Goal: Check status: Check status

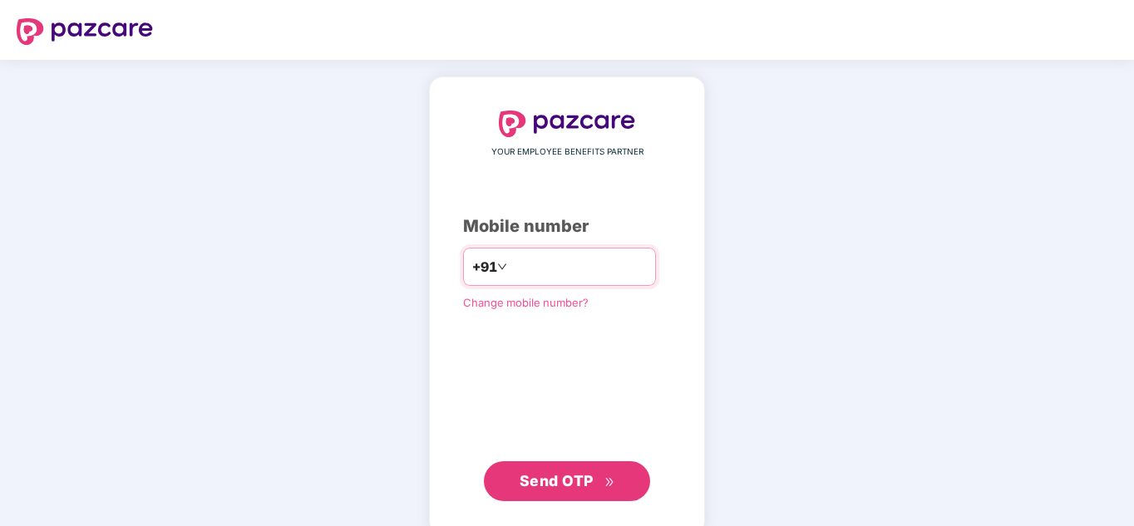
click at [523, 266] on input "number" at bounding box center [578, 266] width 136 height 27
type input "**********"
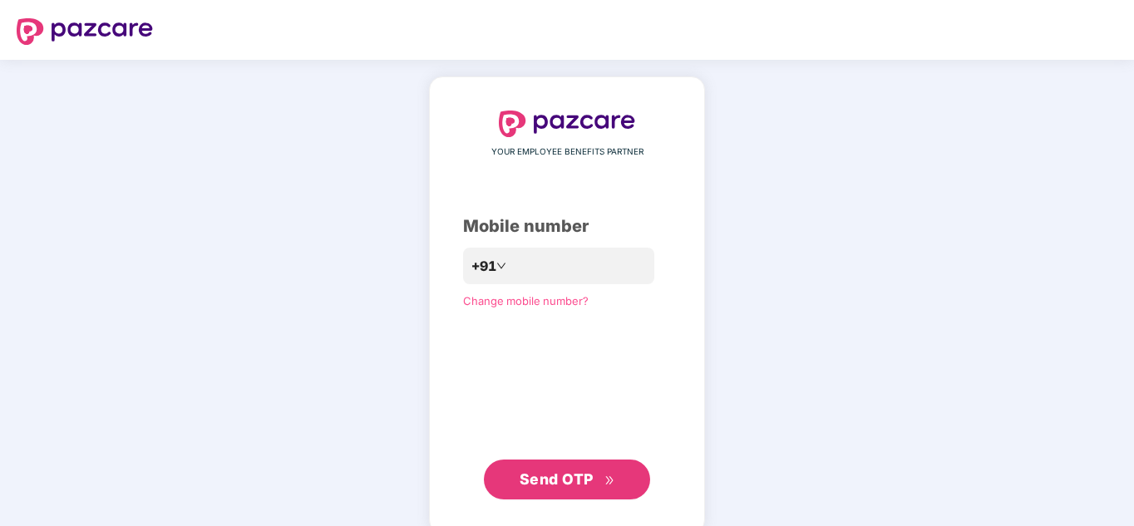
click at [568, 486] on span "Send OTP" at bounding box center [556, 478] width 74 height 17
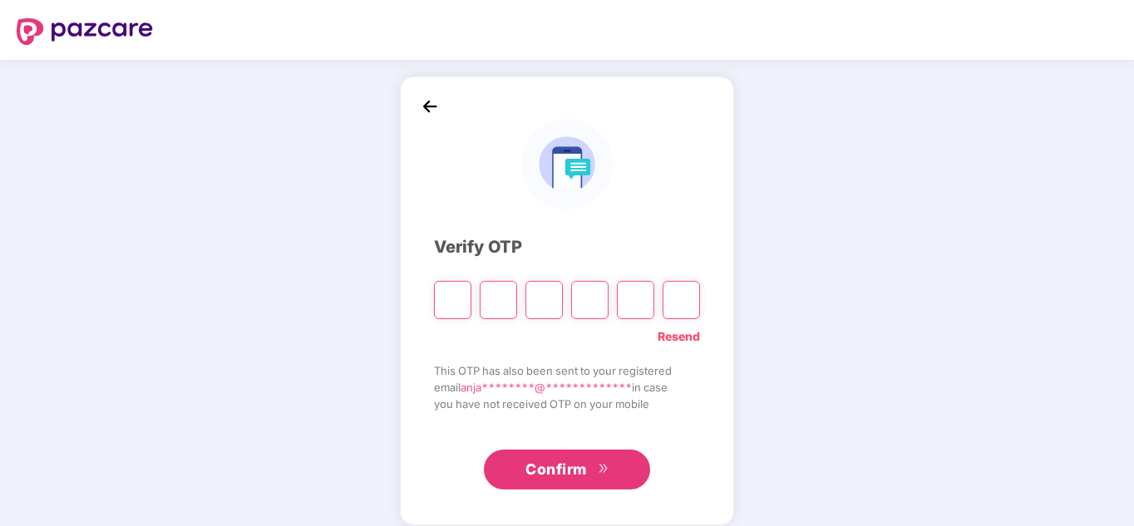
type input "*"
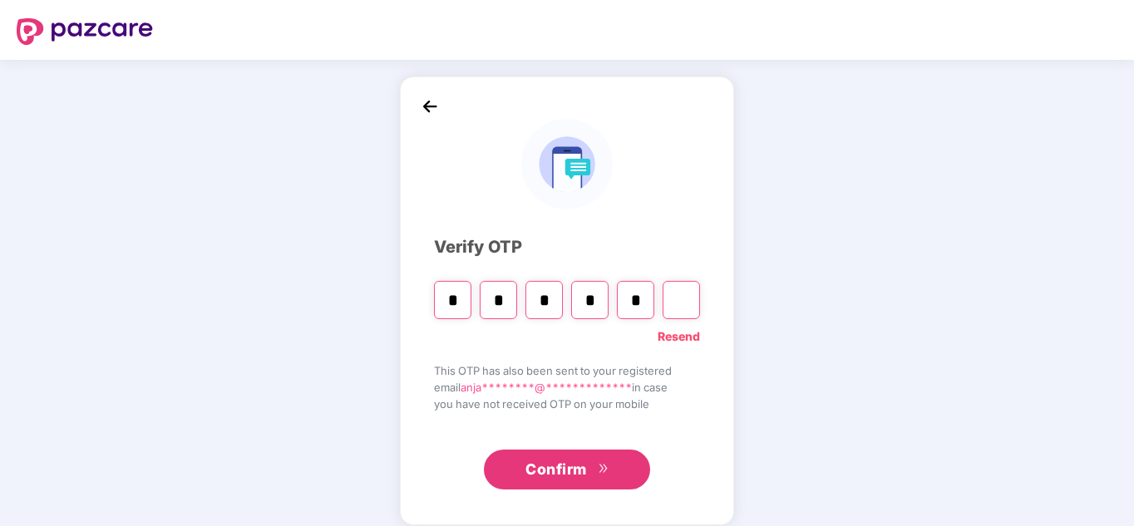
type input "*"
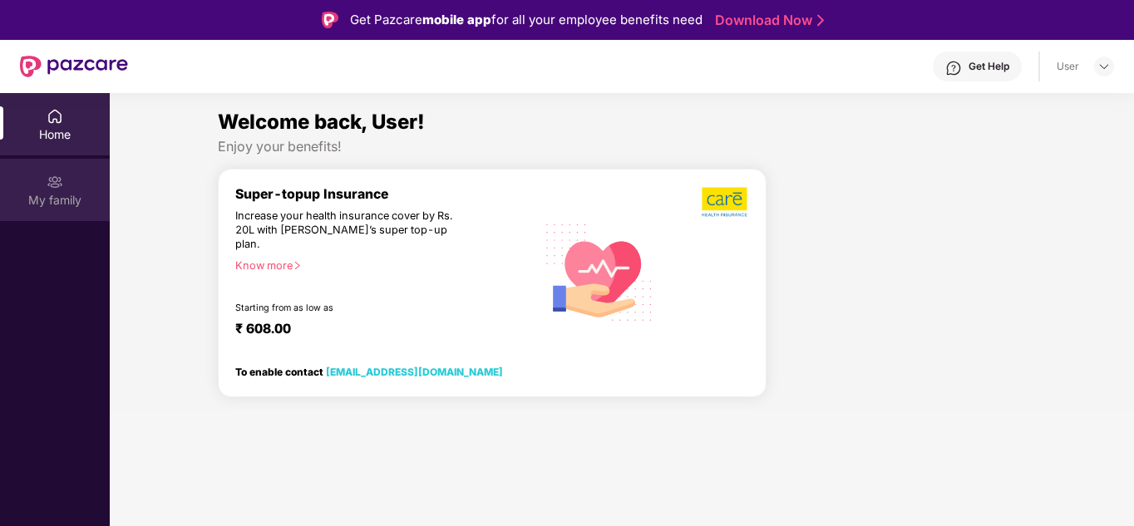
click at [56, 189] on img at bounding box center [55, 182] width 17 height 17
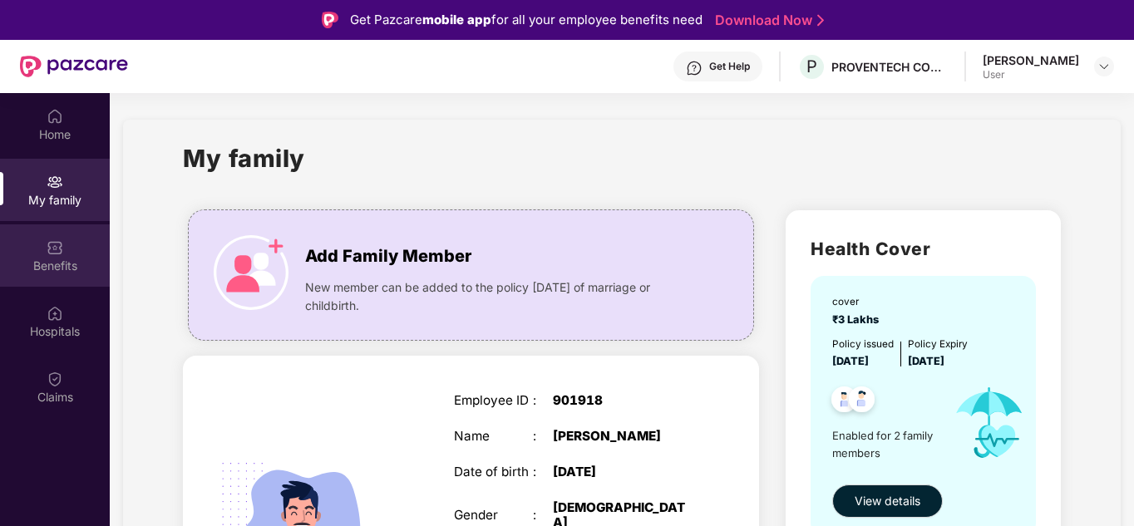
click at [52, 258] on div "Benefits" at bounding box center [55, 266] width 110 height 17
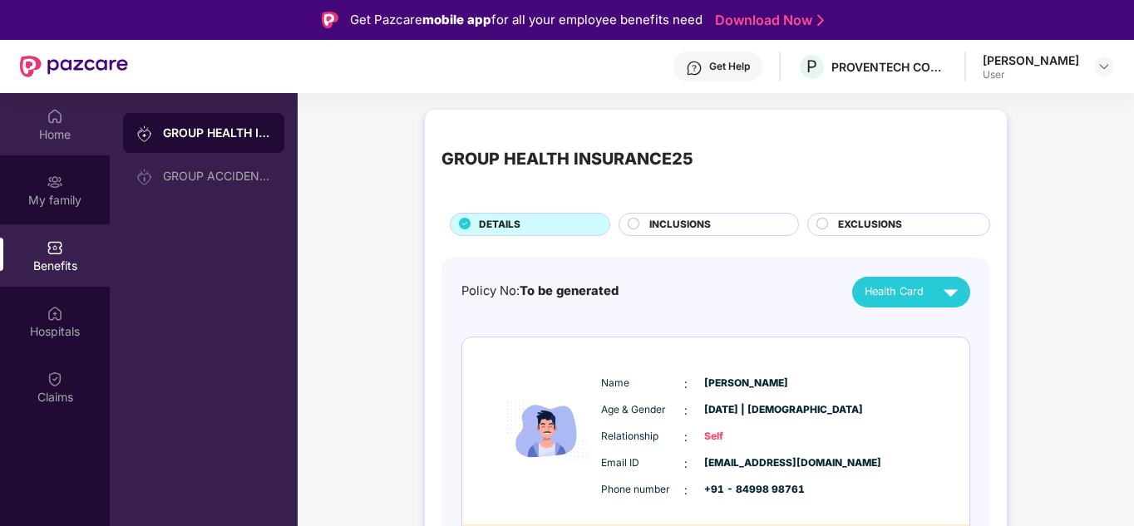
click at [54, 126] on div "Home" at bounding box center [55, 134] width 110 height 17
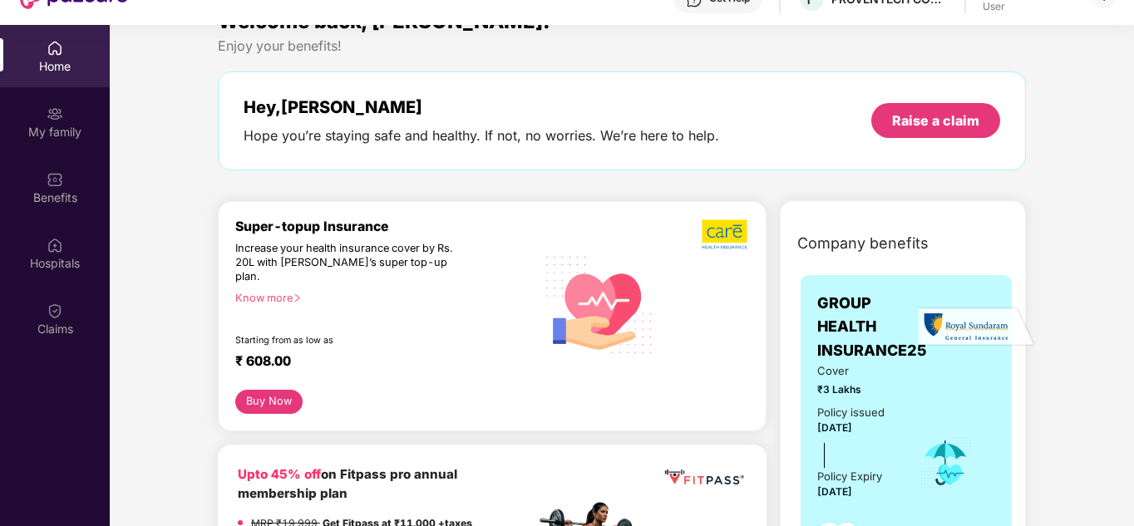
scroll to position [34, 0]
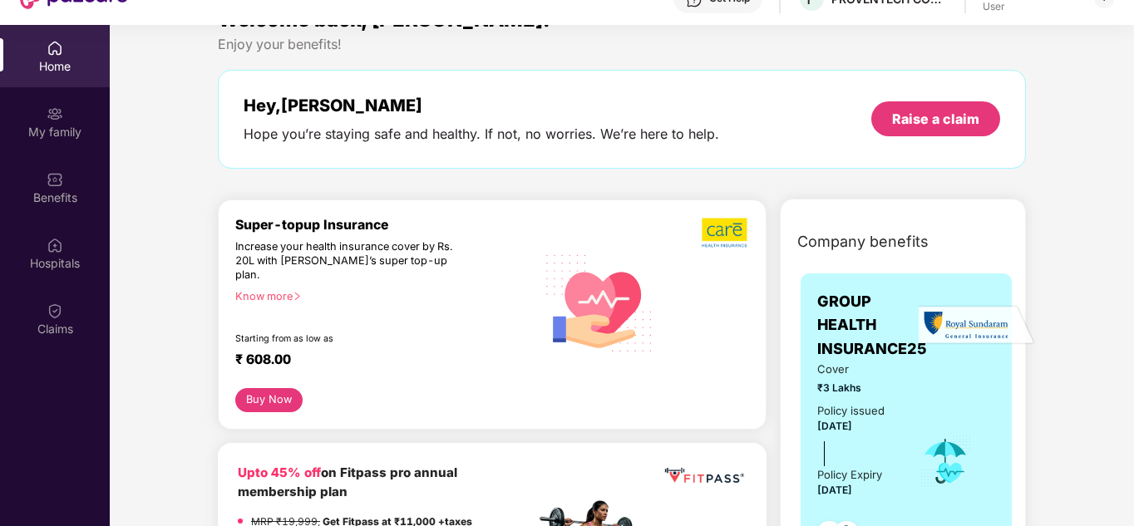
click at [289, 290] on div "Know more" at bounding box center [380, 296] width 290 height 12
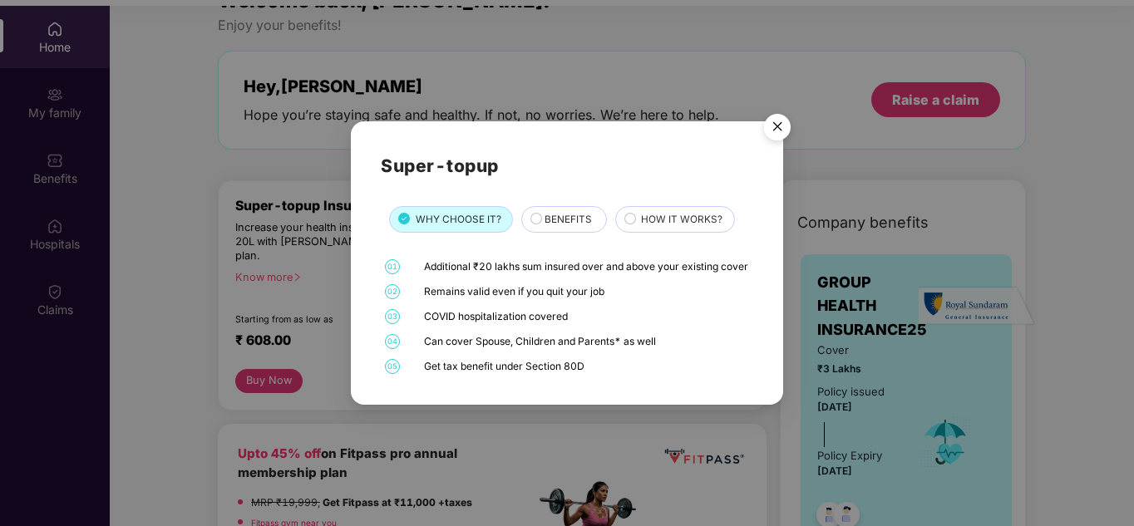
scroll to position [88, 0]
click at [560, 212] on span "BENEFITS" at bounding box center [567, 220] width 47 height 16
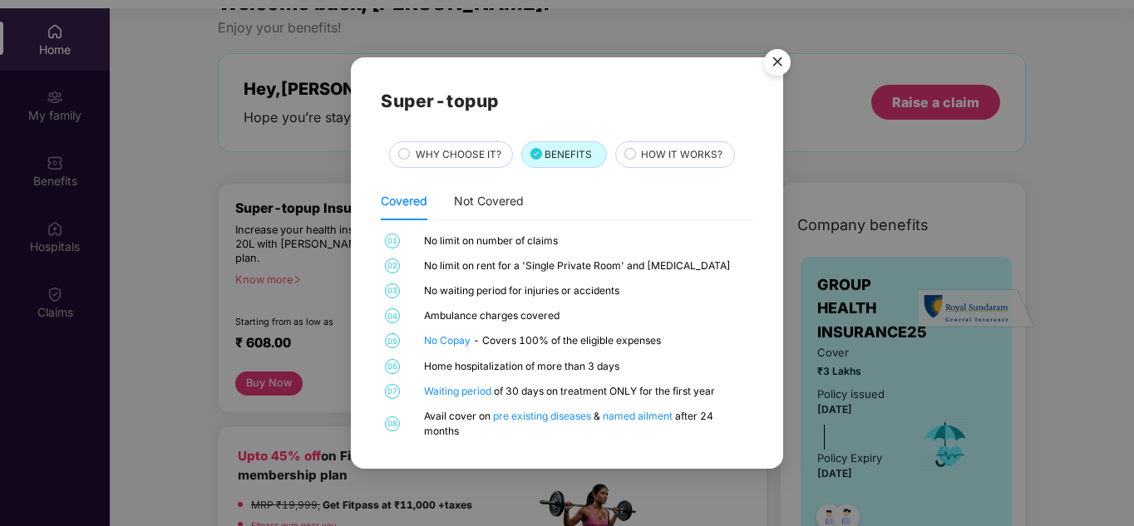
scroll to position [84, 0]
click at [684, 153] on span "HOW IT WORKS?" at bounding box center [681, 155] width 81 height 16
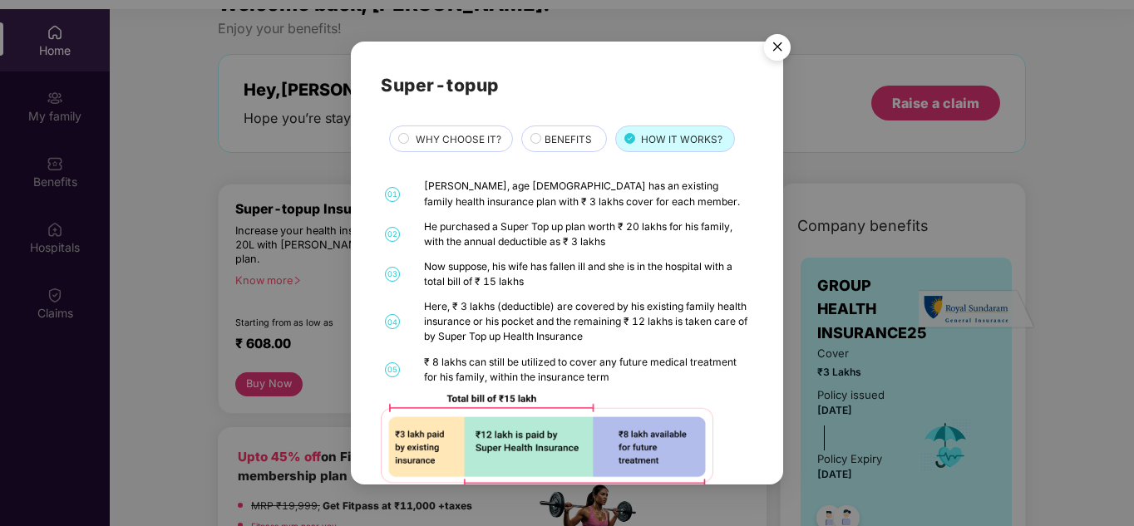
click at [567, 135] on span "BENEFITS" at bounding box center [567, 140] width 47 height 16
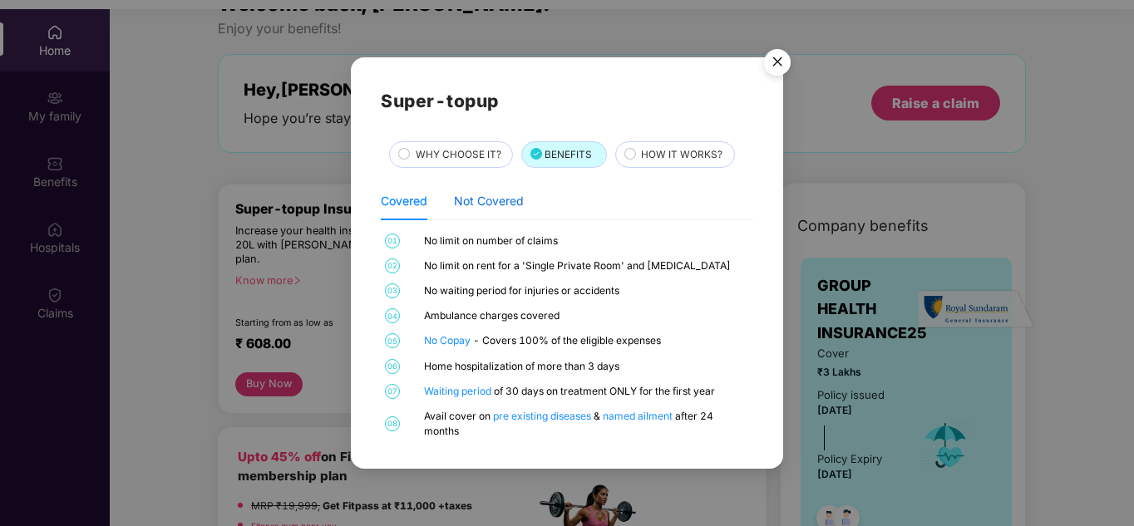
click at [501, 200] on div "Not Covered" at bounding box center [489, 201] width 70 height 18
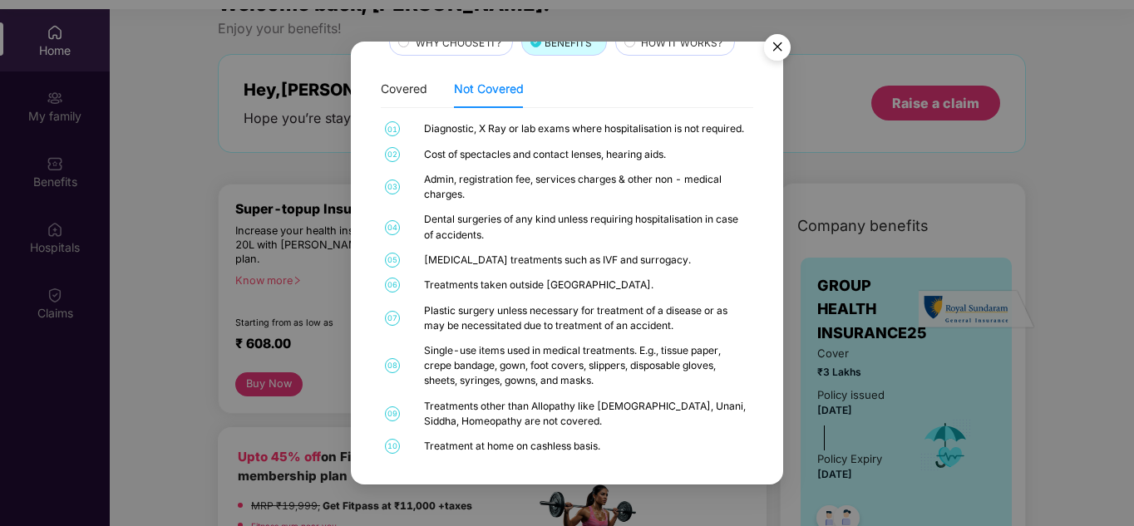
scroll to position [0, 0]
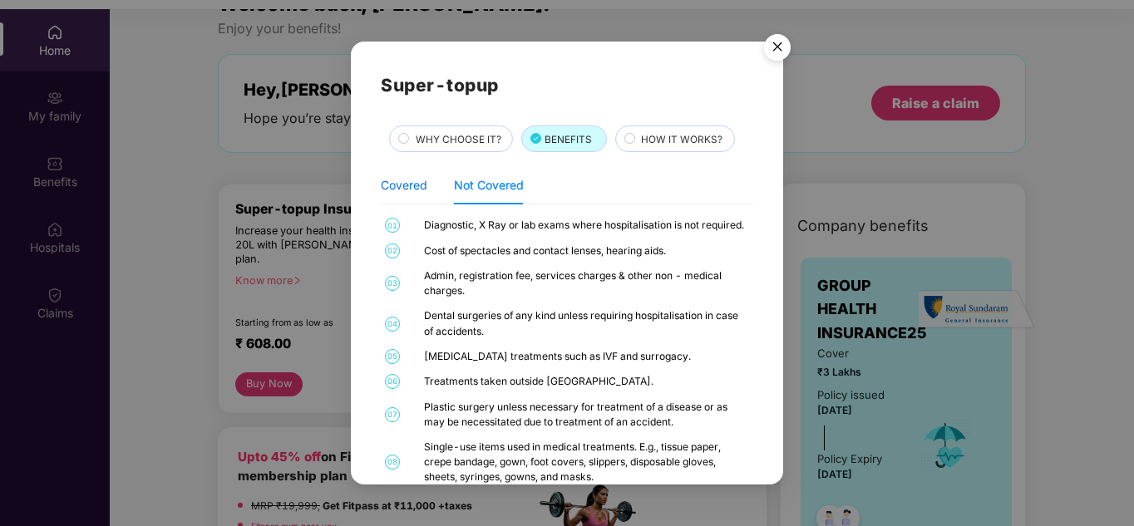
click at [397, 188] on div "Covered" at bounding box center [404, 185] width 47 height 18
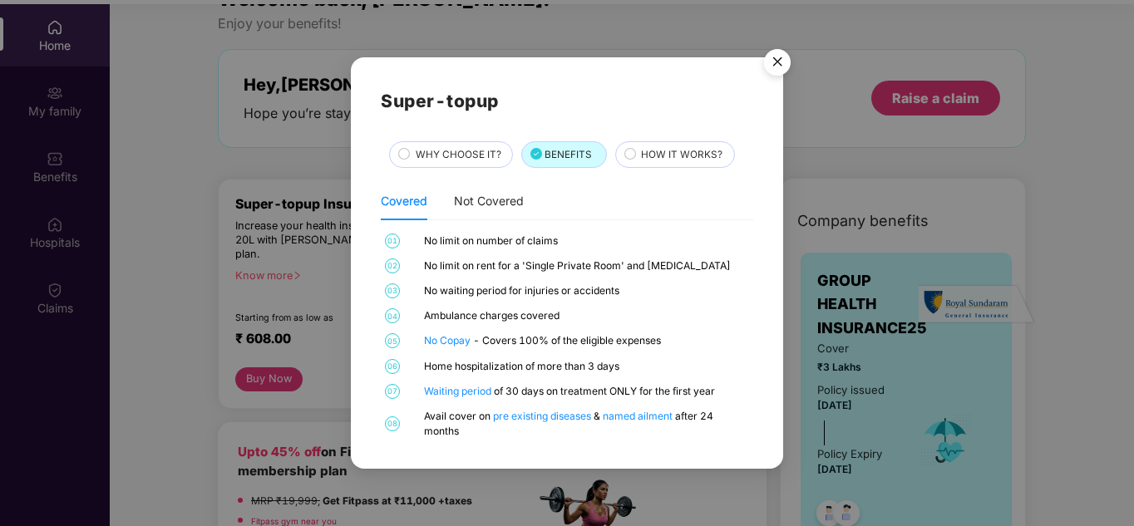
scroll to position [93, 0]
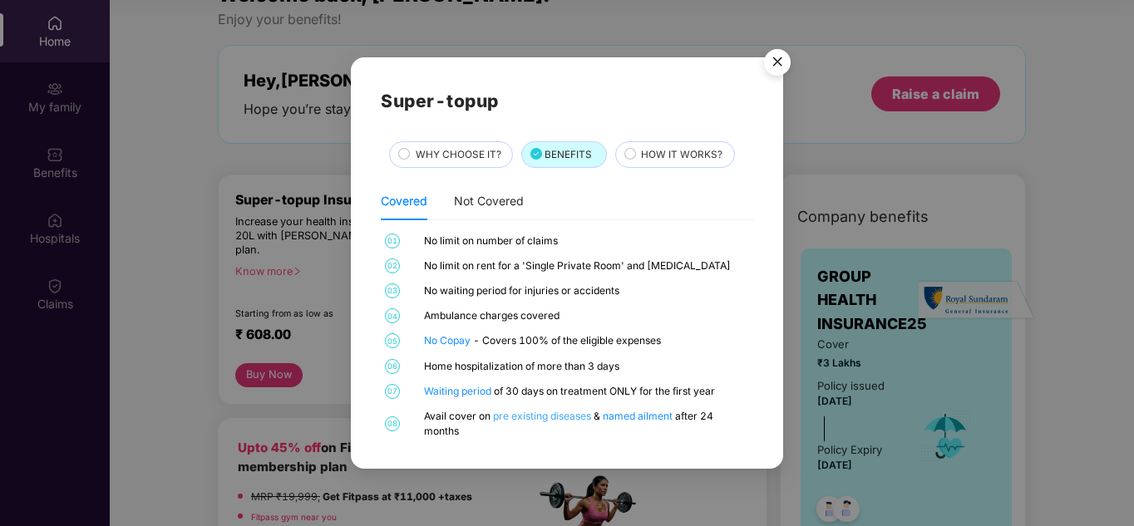
click at [563, 416] on link "pre existing diseases" at bounding box center [543, 416] width 101 height 12
click at [778, 62] on img "Close" at bounding box center [777, 65] width 47 height 47
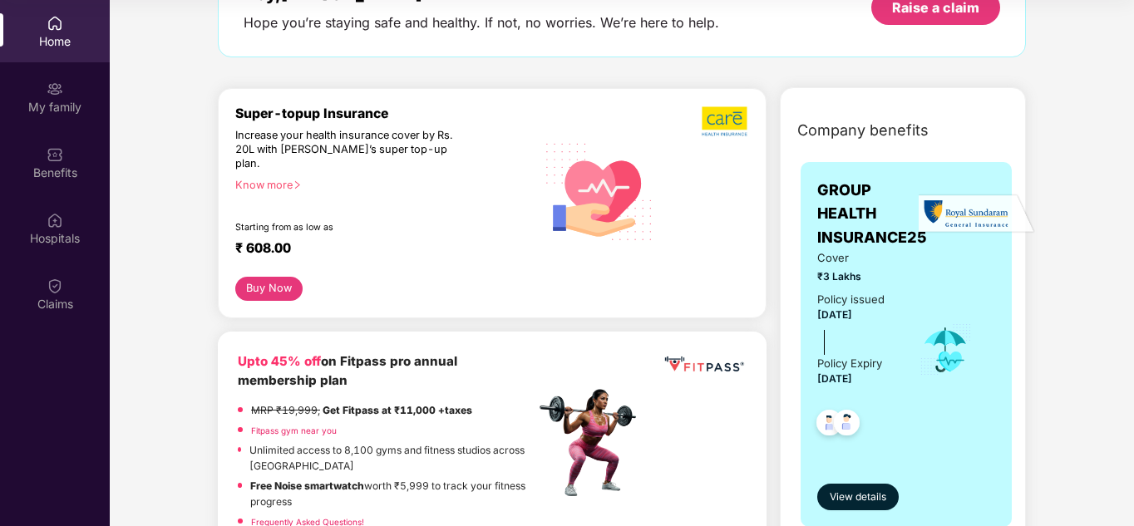
scroll to position [0, 0]
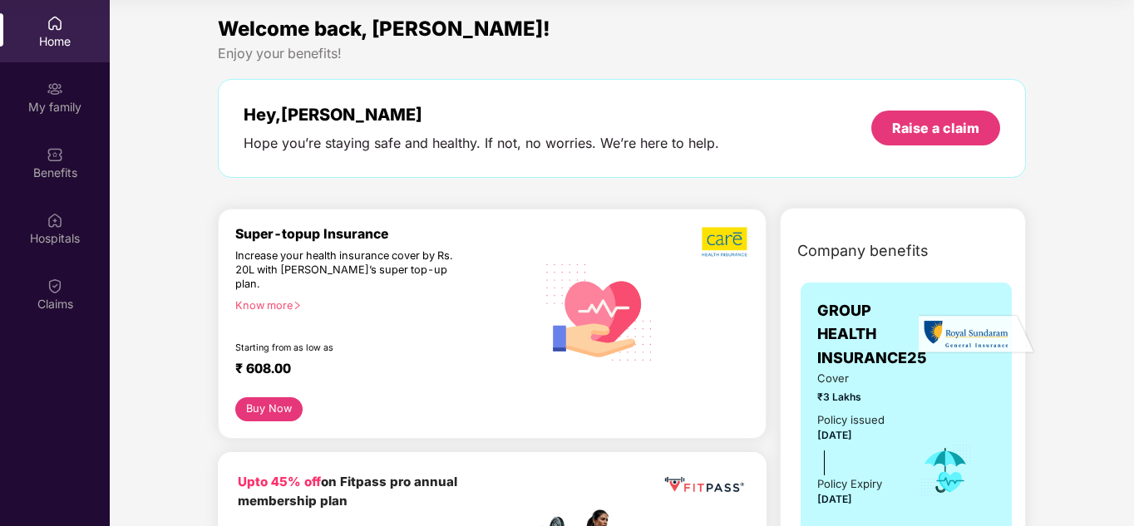
click at [259, 397] on button "Buy Now" at bounding box center [268, 409] width 67 height 24
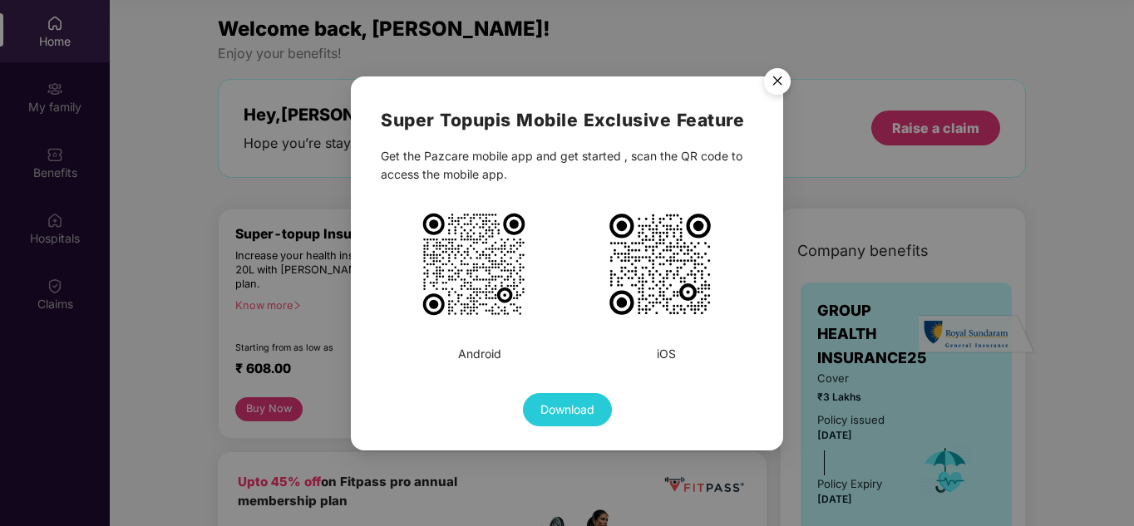
click at [563, 413] on span "Download" at bounding box center [567, 410] width 54 height 18
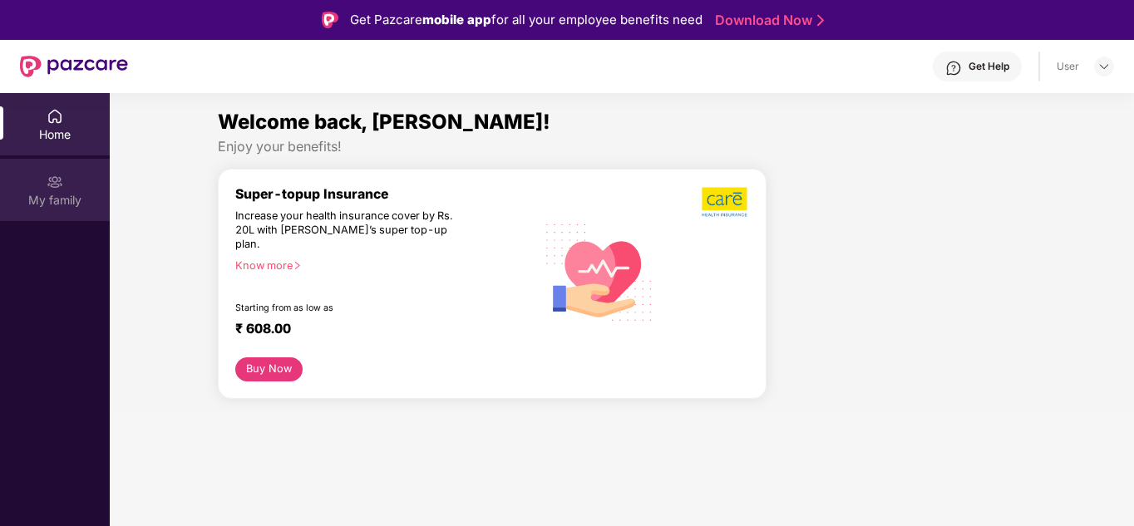
click at [54, 181] on img at bounding box center [55, 182] width 17 height 17
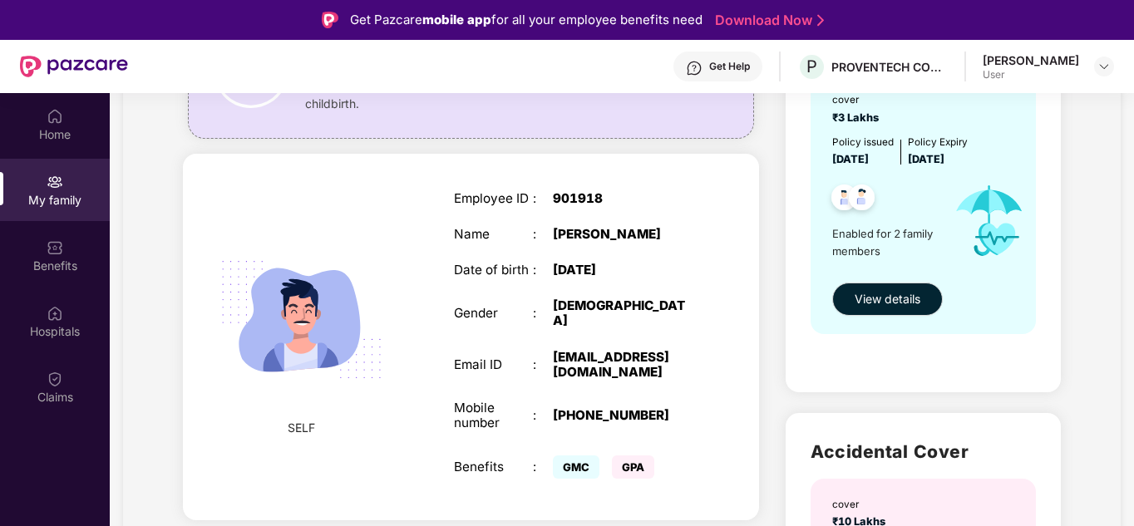
scroll to position [204, 0]
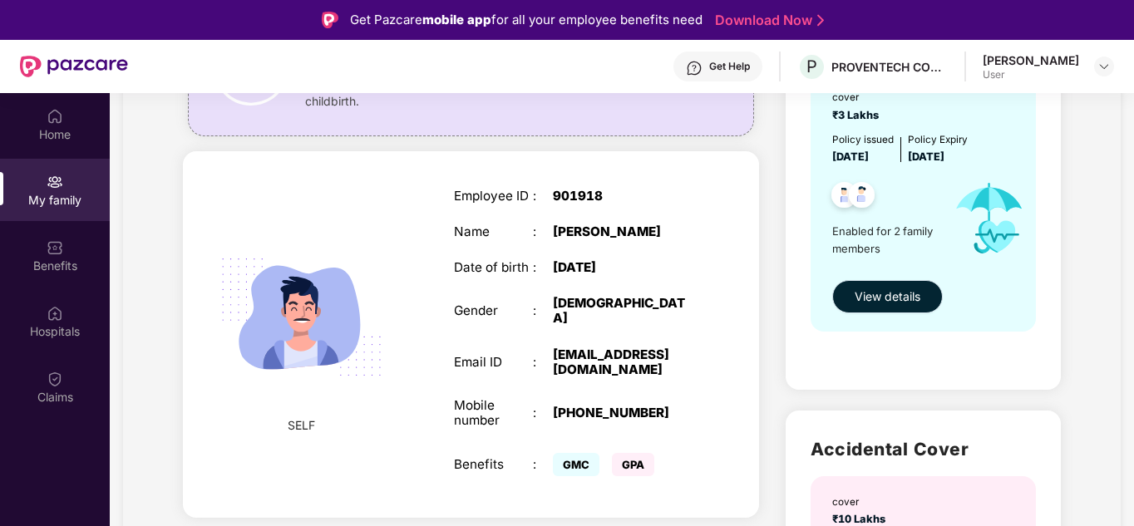
click at [883, 295] on span "View details" at bounding box center [887, 297] width 66 height 18
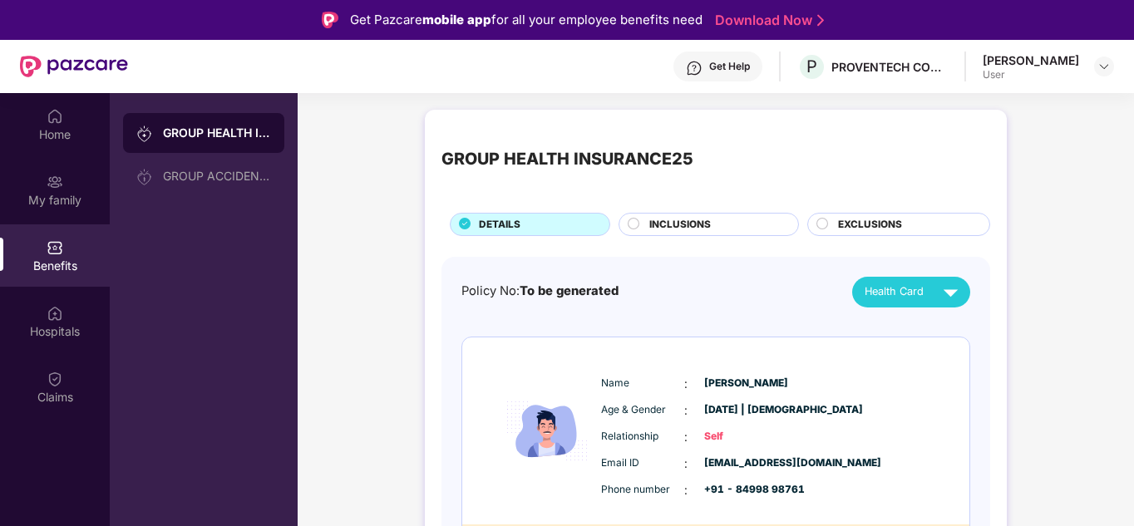
scroll to position [2, 0]
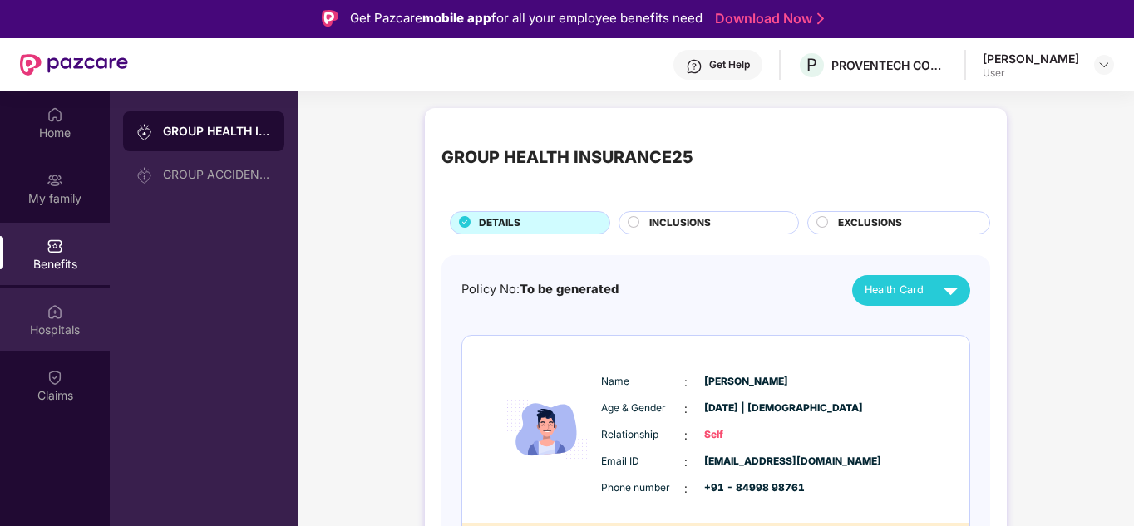
click at [56, 317] on img at bounding box center [55, 311] width 17 height 17
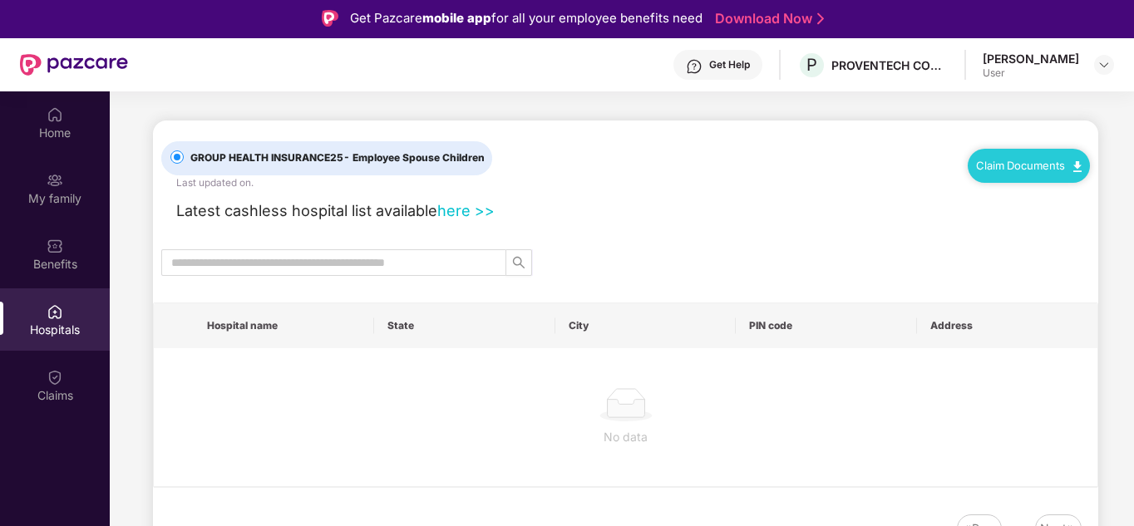
click at [56, 317] on img at bounding box center [55, 311] width 17 height 17
click at [251, 259] on input "text" at bounding box center [327, 262] width 312 height 18
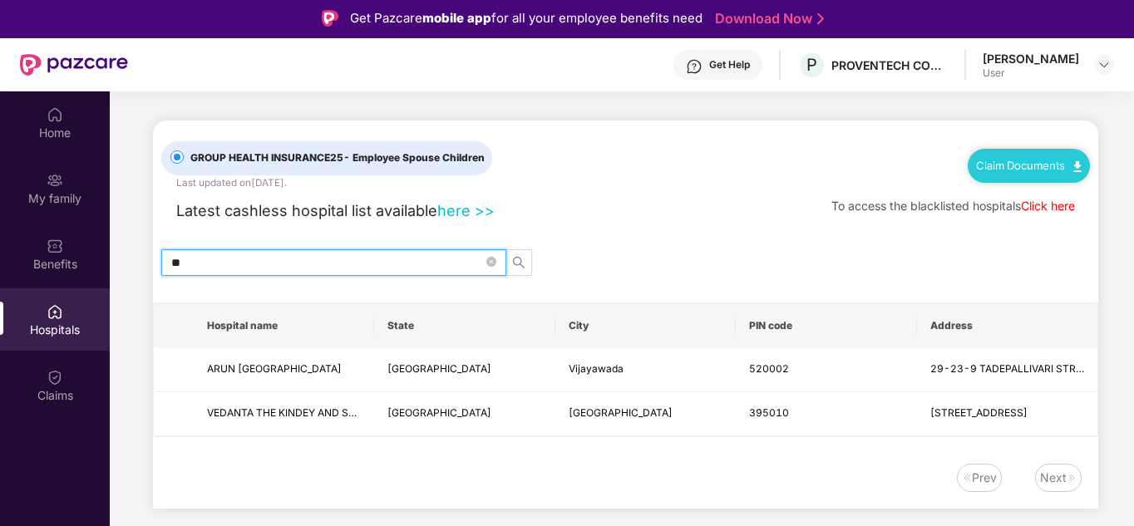
type input "*"
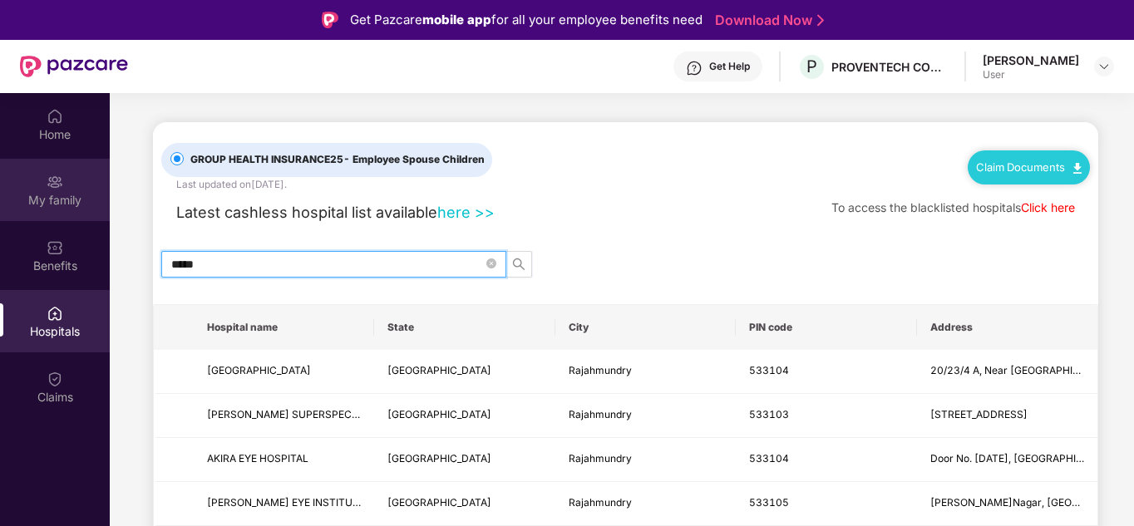
type input "*****"
click at [57, 192] on div "My family" at bounding box center [55, 200] width 110 height 17
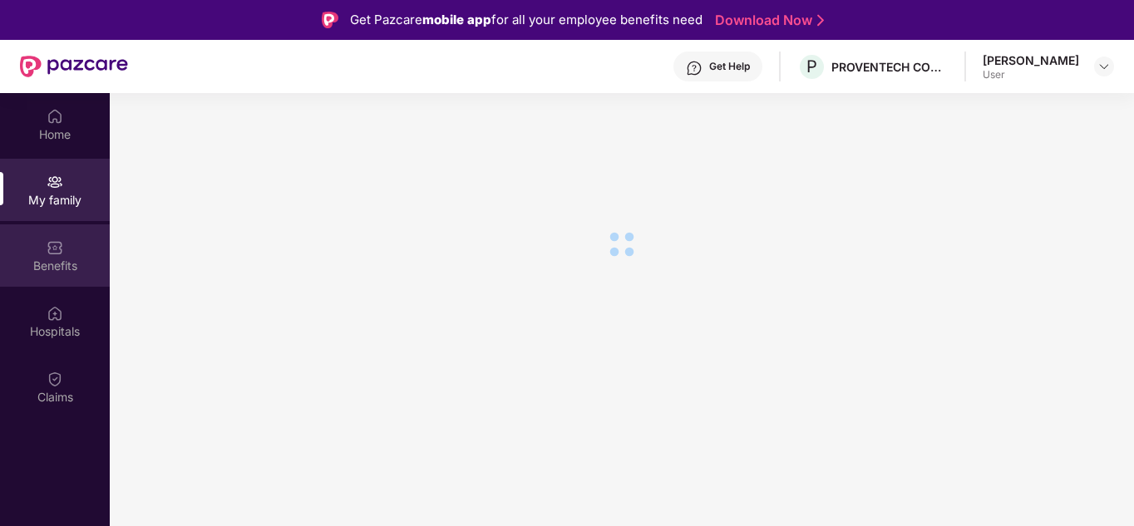
click at [52, 253] on img at bounding box center [55, 247] width 17 height 17
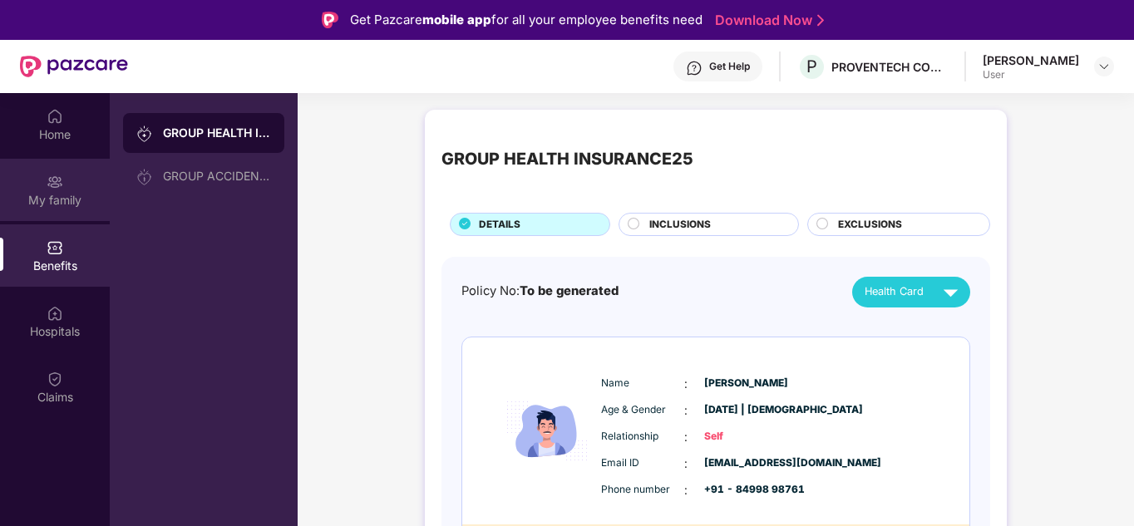
click at [50, 189] on img at bounding box center [55, 182] width 17 height 17
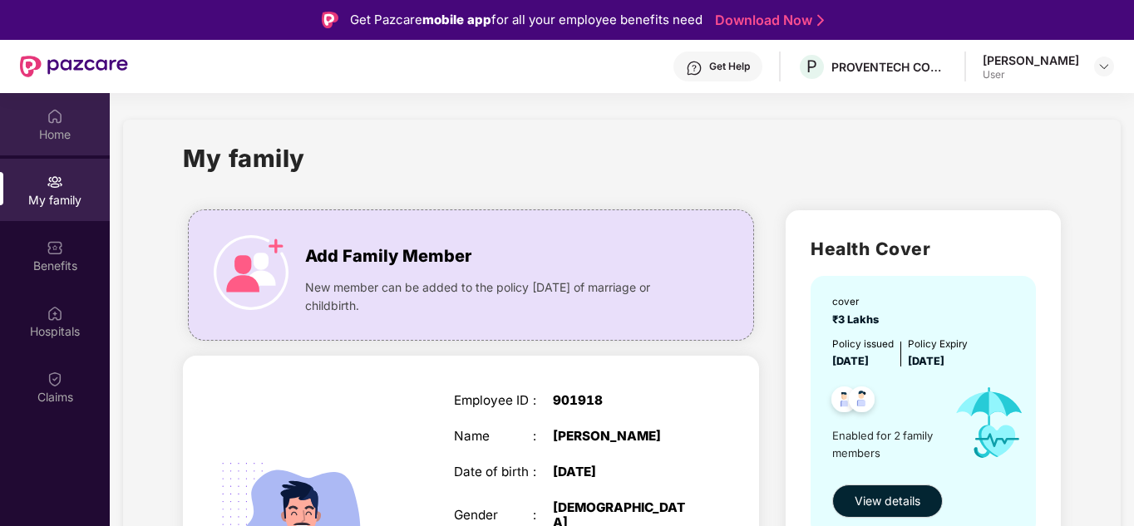
click at [52, 121] on img at bounding box center [55, 116] width 17 height 17
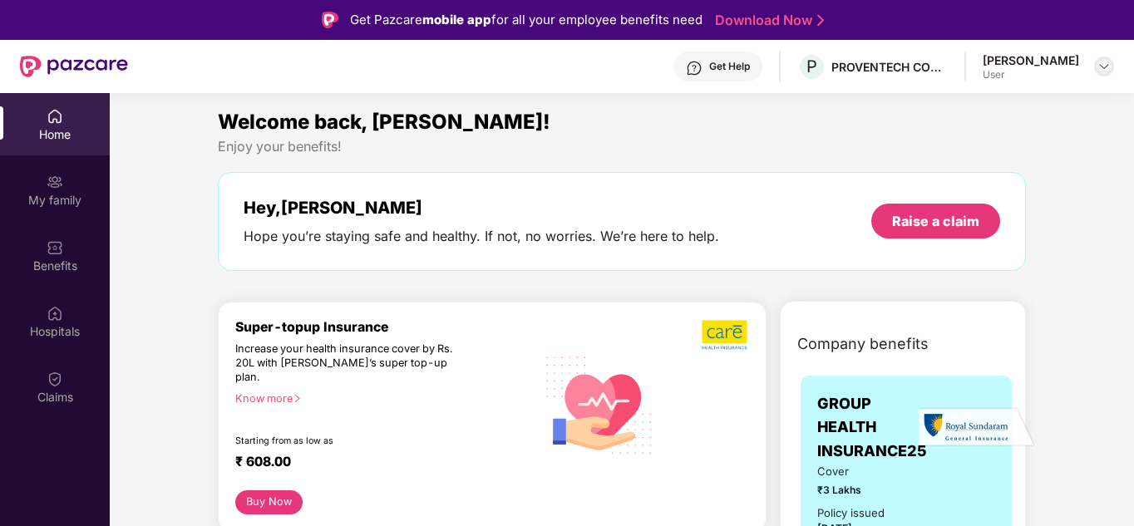
click at [1102, 71] on img at bounding box center [1103, 66] width 13 height 13
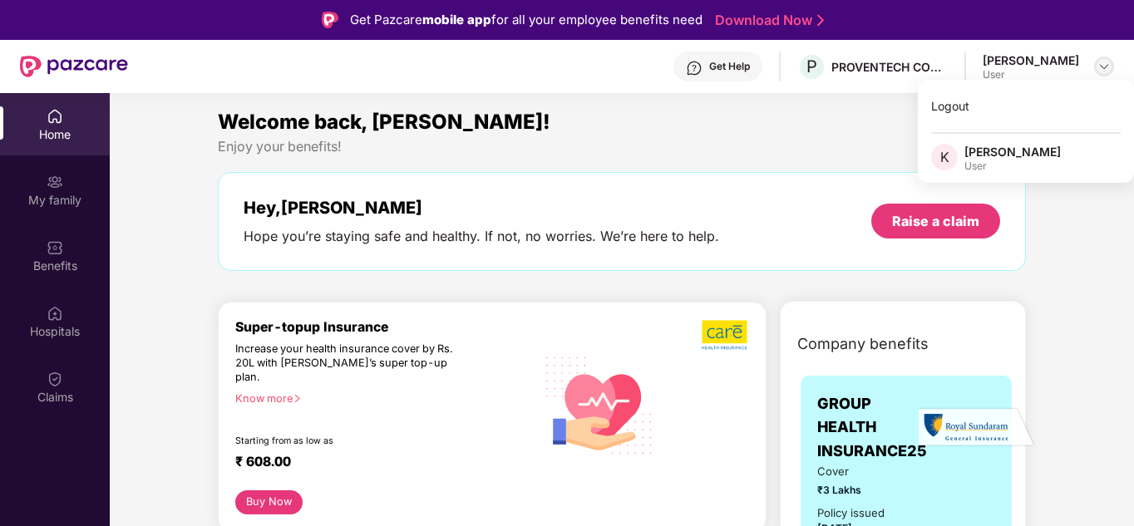
click at [1102, 71] on img at bounding box center [1103, 66] width 13 height 13
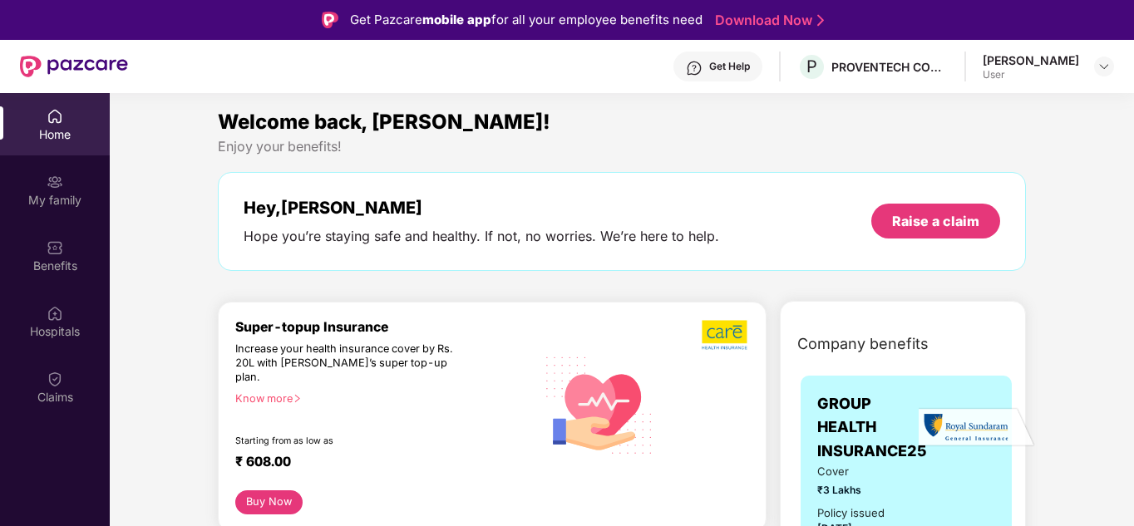
click at [760, 120] on div "Welcome back, [PERSON_NAME]!" at bounding box center [622, 122] width 808 height 32
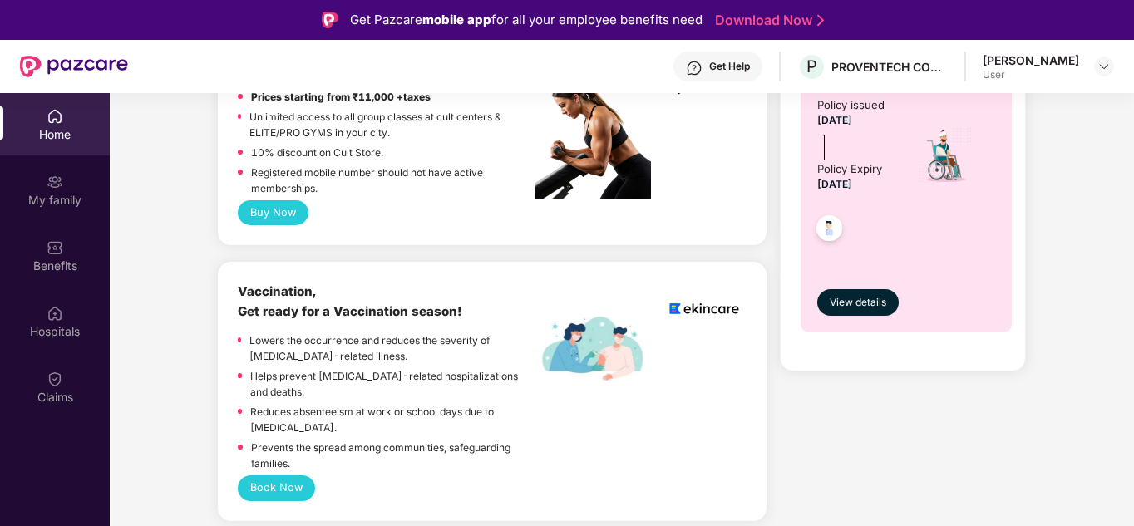
scroll to position [792, 0]
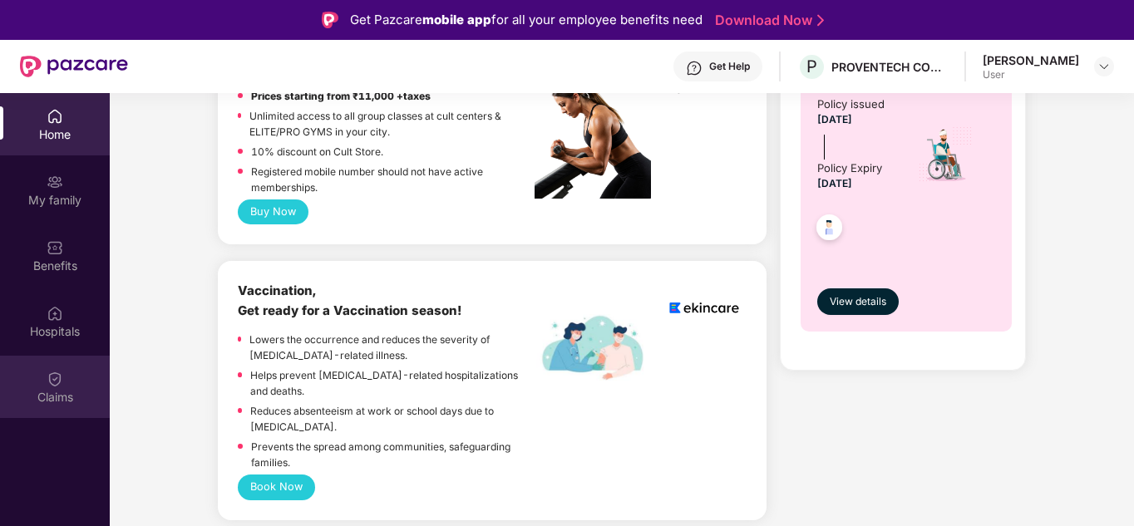
click at [58, 385] on img at bounding box center [55, 379] width 17 height 17
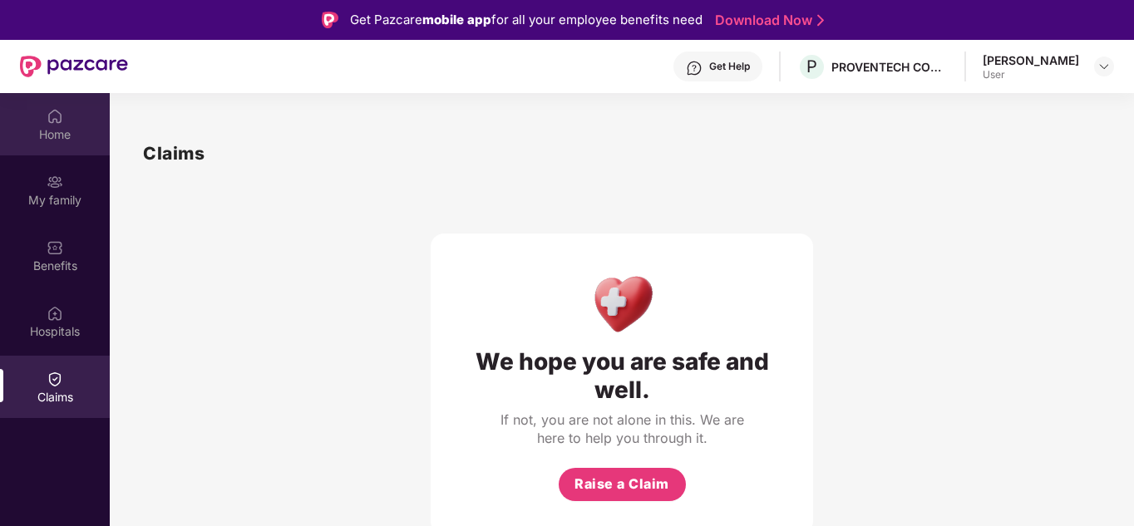
click at [46, 132] on div "Home" at bounding box center [55, 134] width 110 height 17
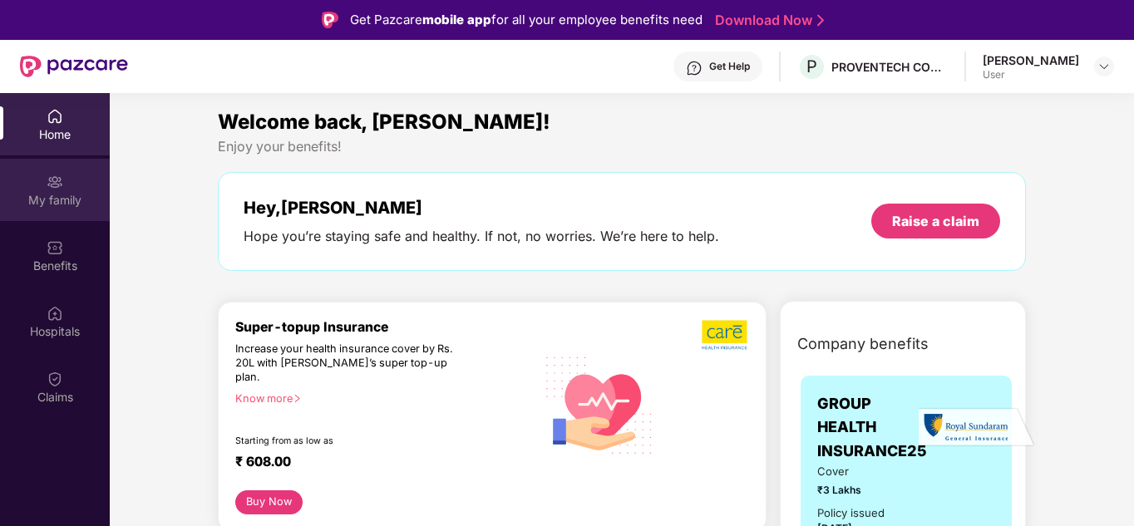
click at [51, 193] on div "My family" at bounding box center [55, 200] width 110 height 17
